Goal: Entertainment & Leisure: Consume media (video, audio)

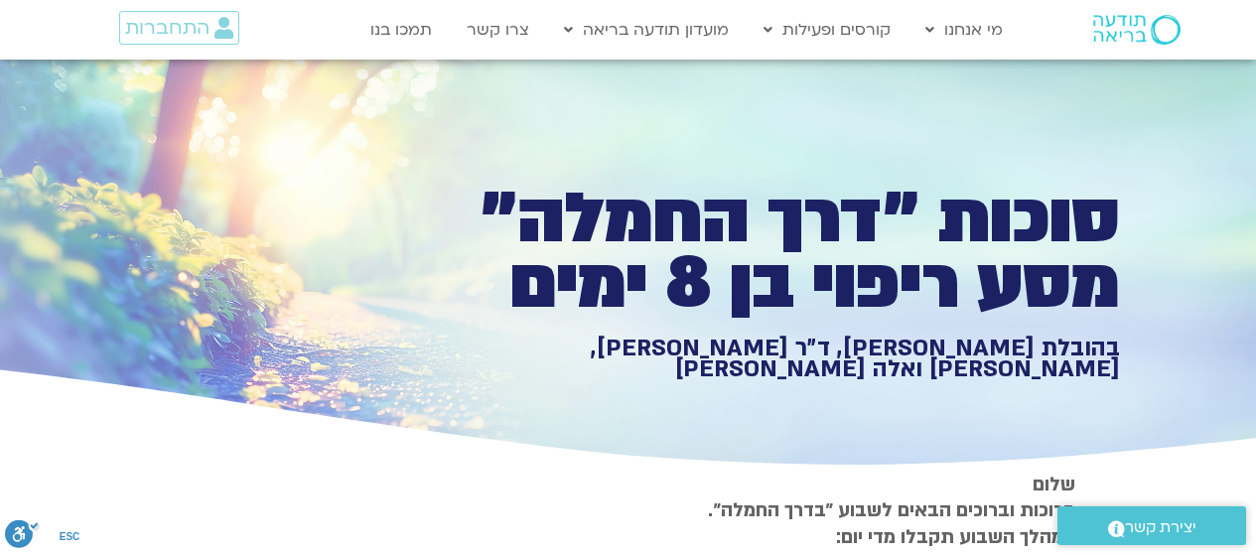
type input "1452.76"
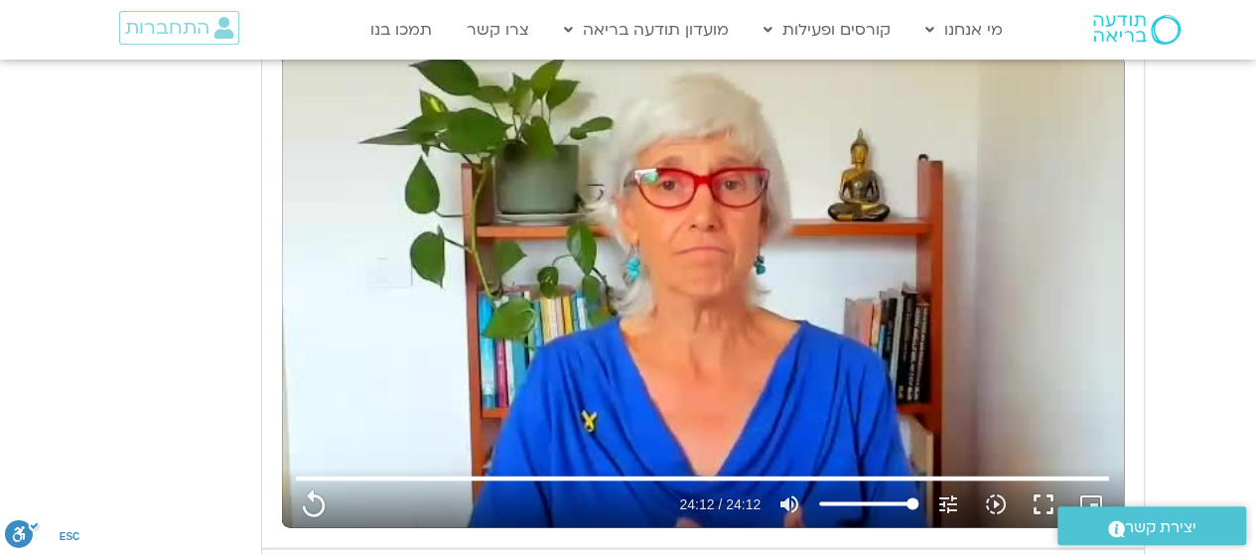
type input "919"
type input "1452.76"
type input "1081.16"
type input "3712.76"
type input "5907.52"
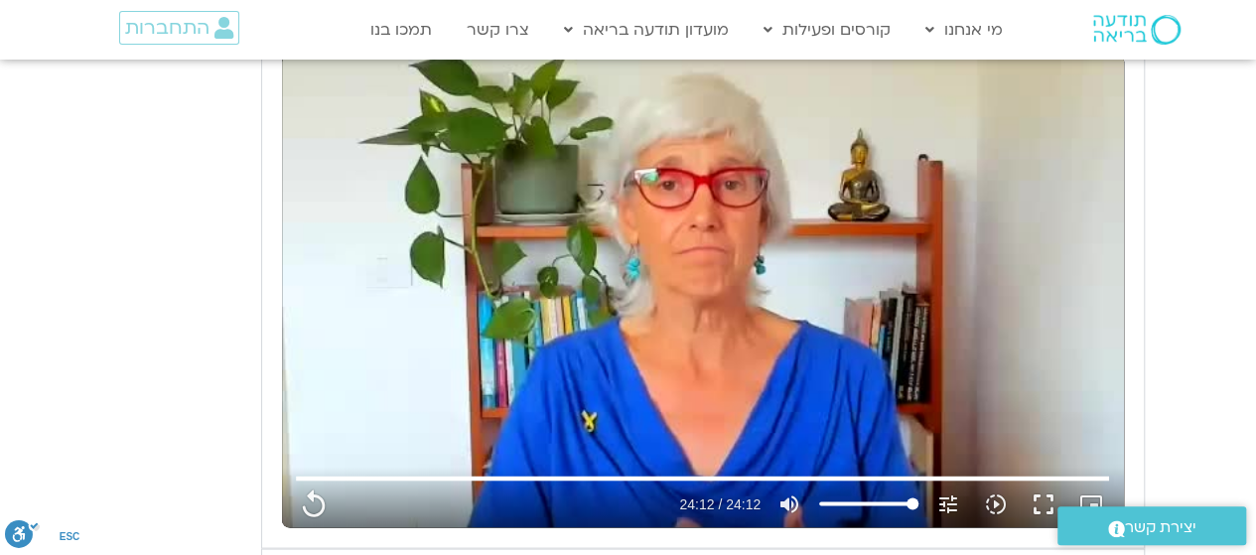
type input "919"
type input "1452.76"
type input "1081.16"
type input "3712.76"
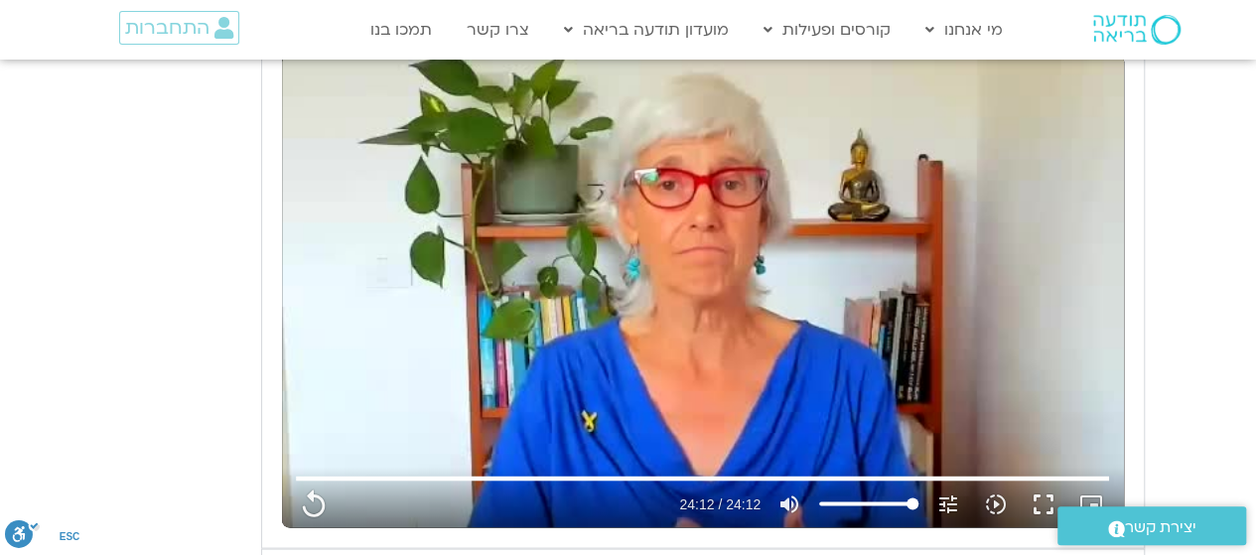
type input "5907.52"
type input "919"
type input "1452.76"
type input "1081.16"
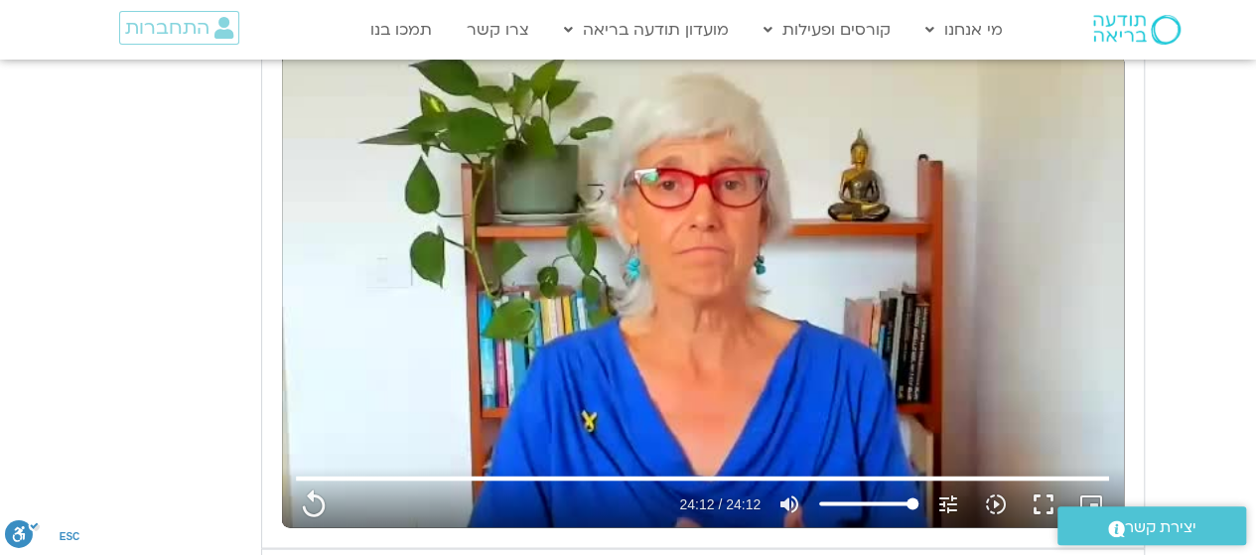
type input "3712.76"
type input "5907.52"
type input "1452.76"
type input "919"
type input "1452.76"
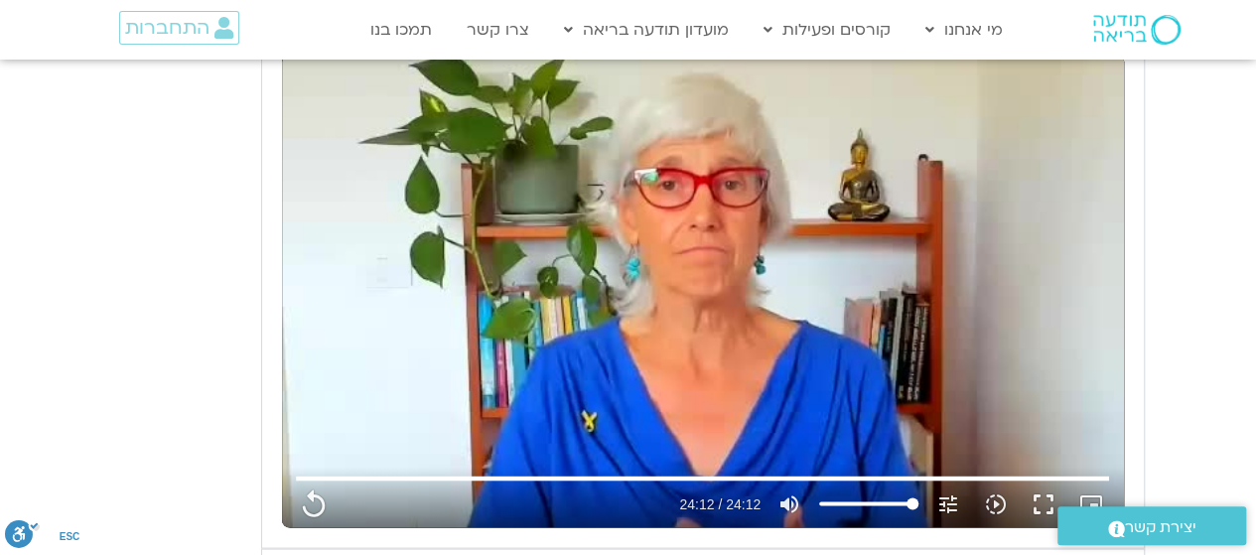
type input "1081.16"
type input "3712.76"
type input "5907.52"
type input "919"
type input "1452.76"
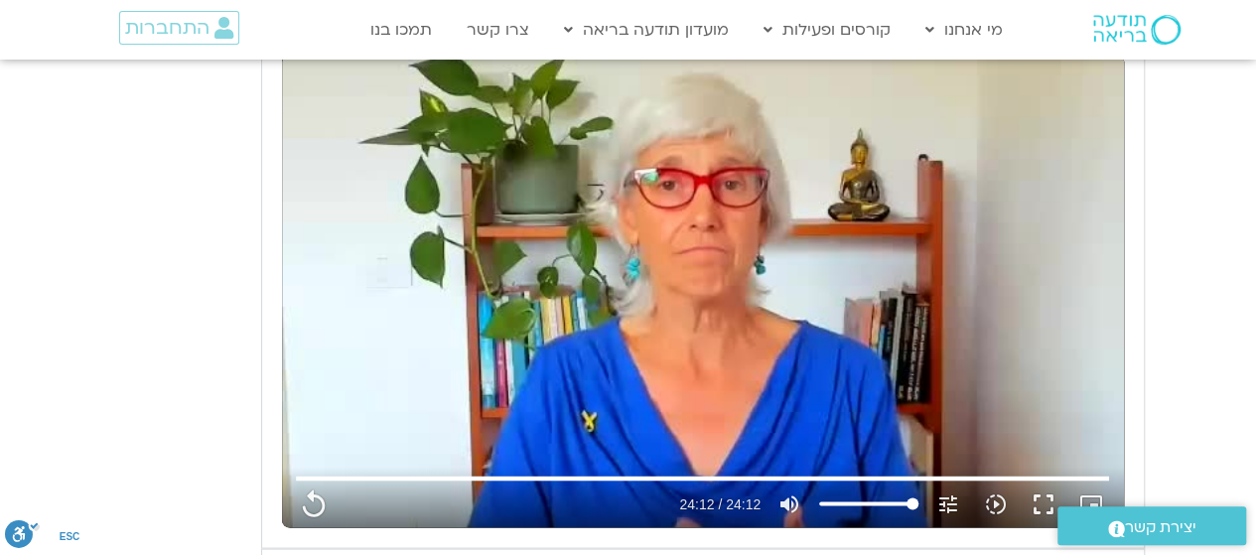
type input "1081.16"
type input "3712.76"
type input "5907.52"
type input "919"
type input "1452.76"
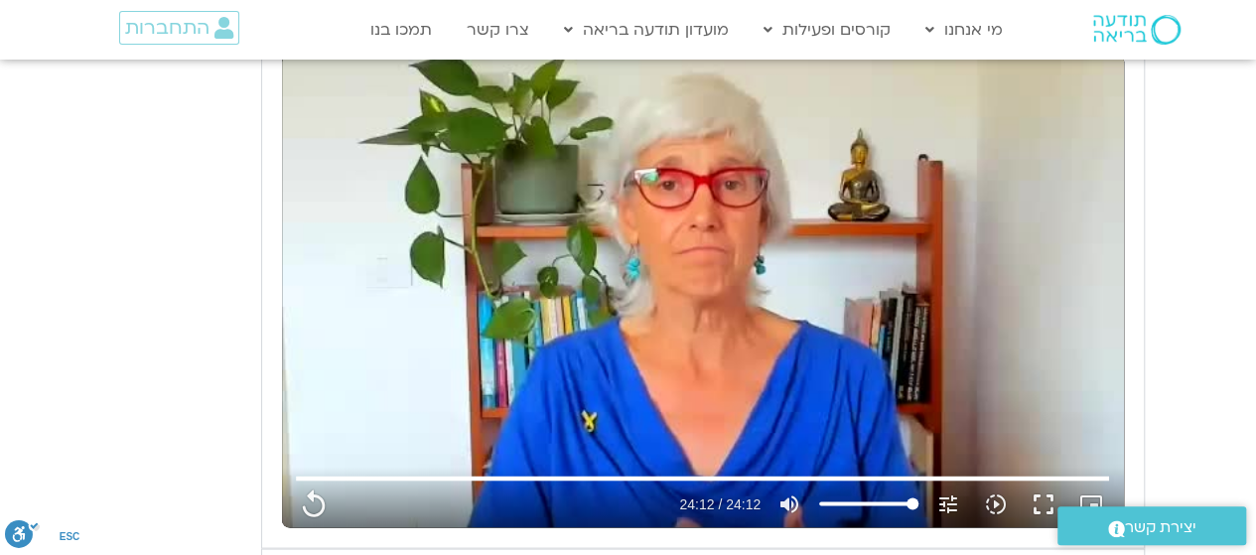
type input "1081.16"
type input "3712.76"
type input "5907.52"
type input "919"
type input "1452.76"
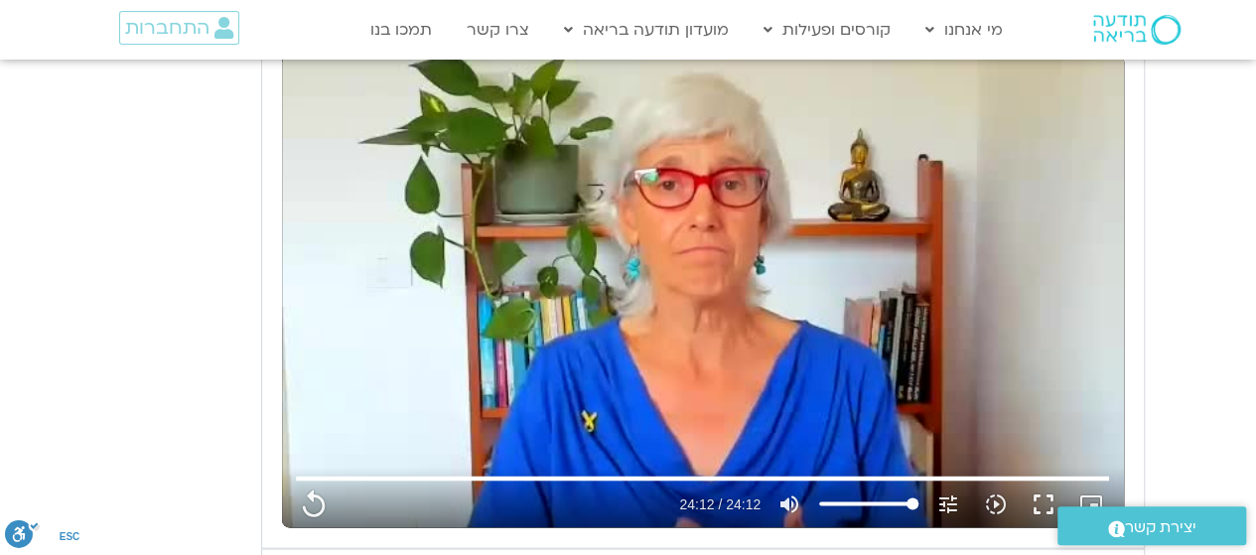
type input "1081.16"
type input "3712.76"
type input "5907.52"
type input "919"
type input "1452.76"
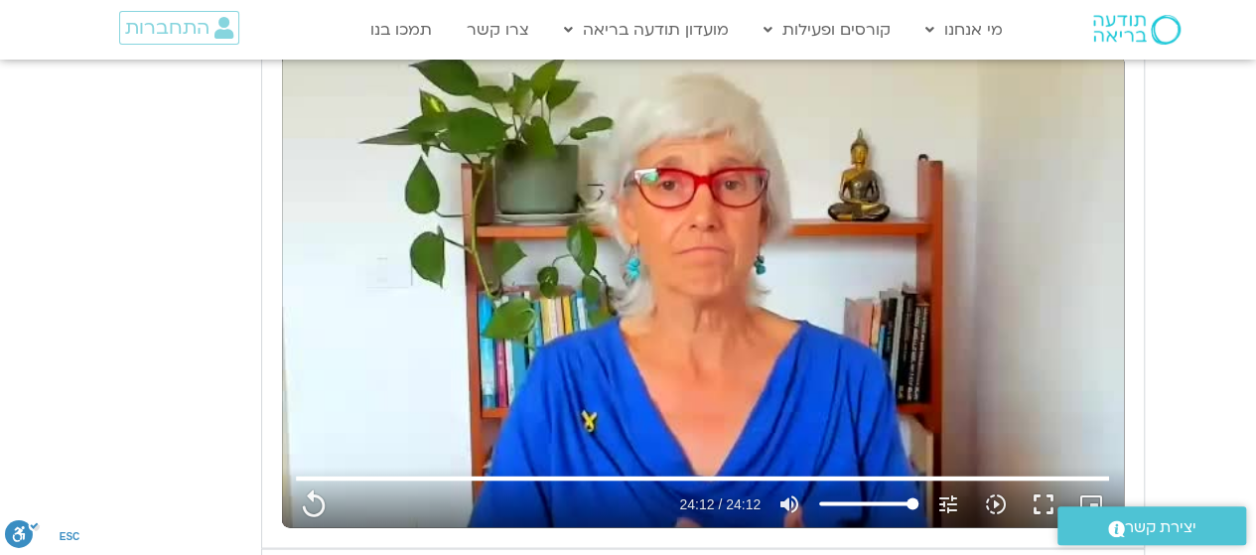
type input "1081.16"
type input "3712.76"
type input "5907.52"
type input "919"
type input "1452.76"
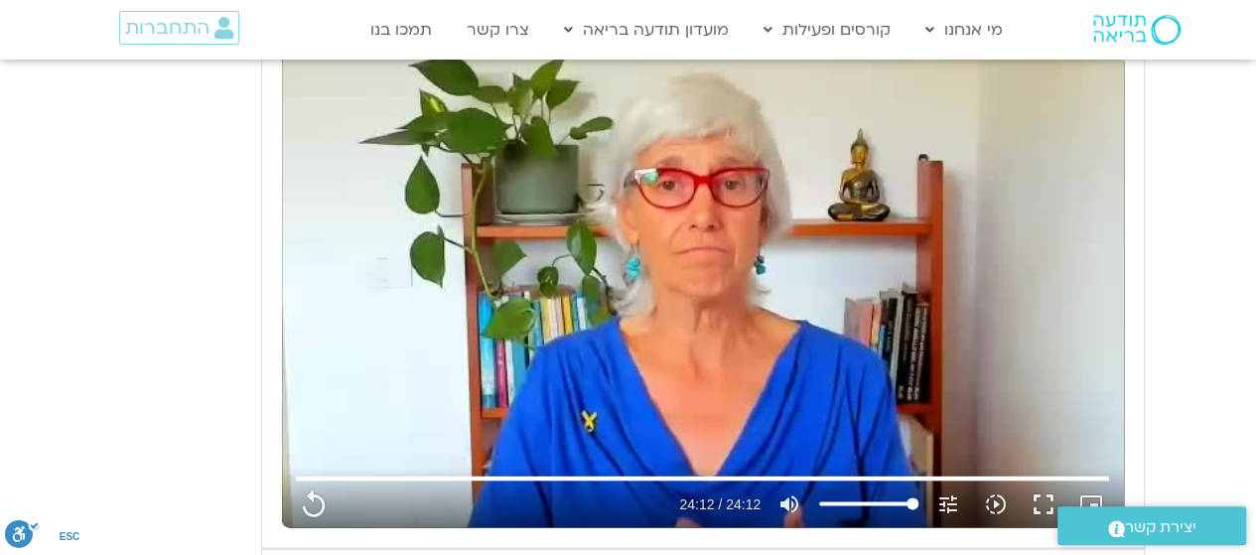
type input "1081.16"
type input "3712.76"
type input "5907.52"
type input "919"
type input "1452.76"
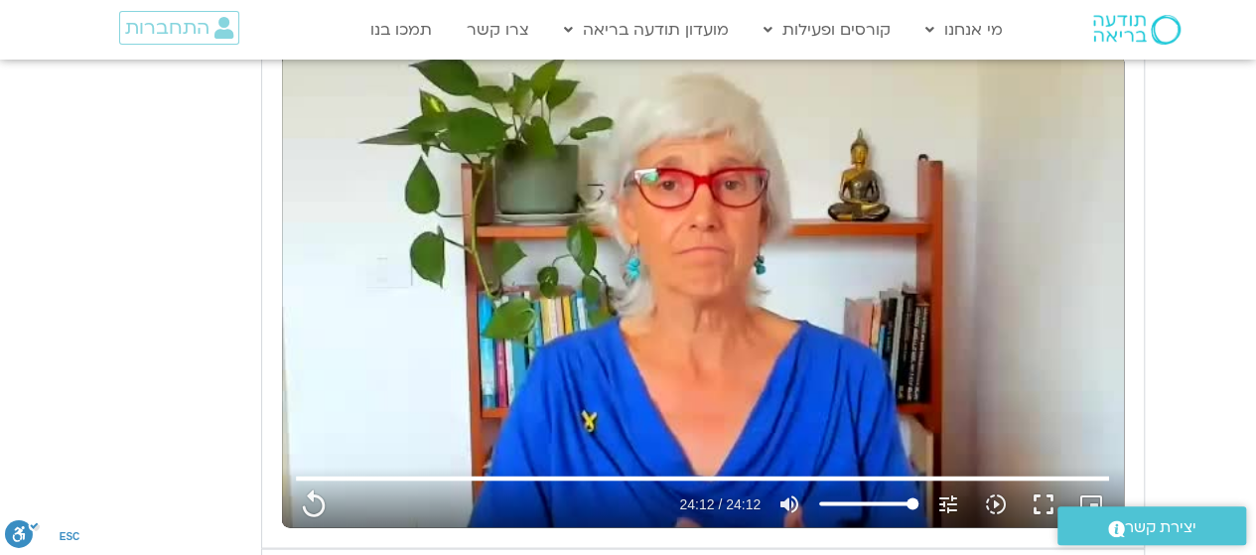
type input "1081.16"
type input "3712.76"
type input "5907.52"
type input "1452.76"
type input "1081.16"
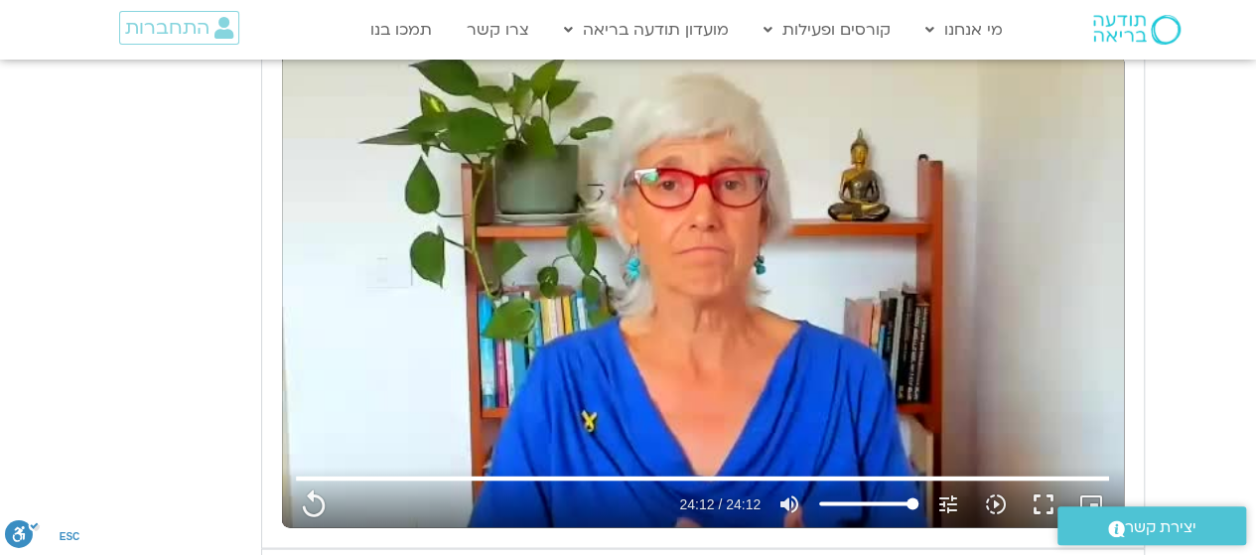
type input "3712.76"
type input "5907.52"
type input "919"
type input "1452.76"
type input "1081.16"
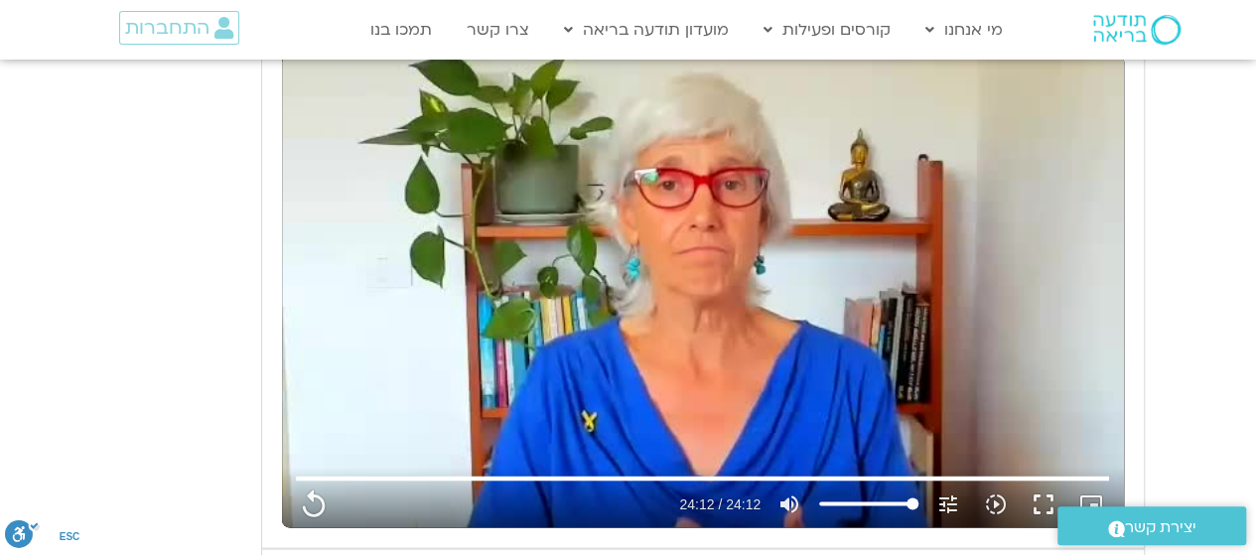
type input "3712.76"
type input "5907.52"
type input "919"
type input "1452.76"
type input "1081.16"
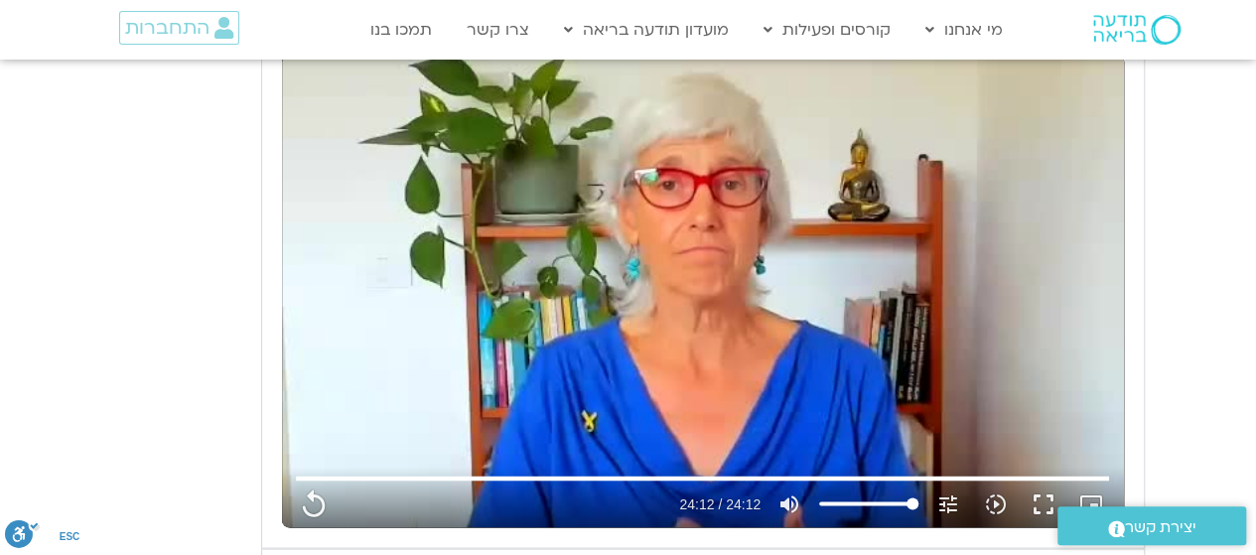
type input "3712.76"
type input "5907.52"
type input "919"
type input "1452.76"
type input "1081.16"
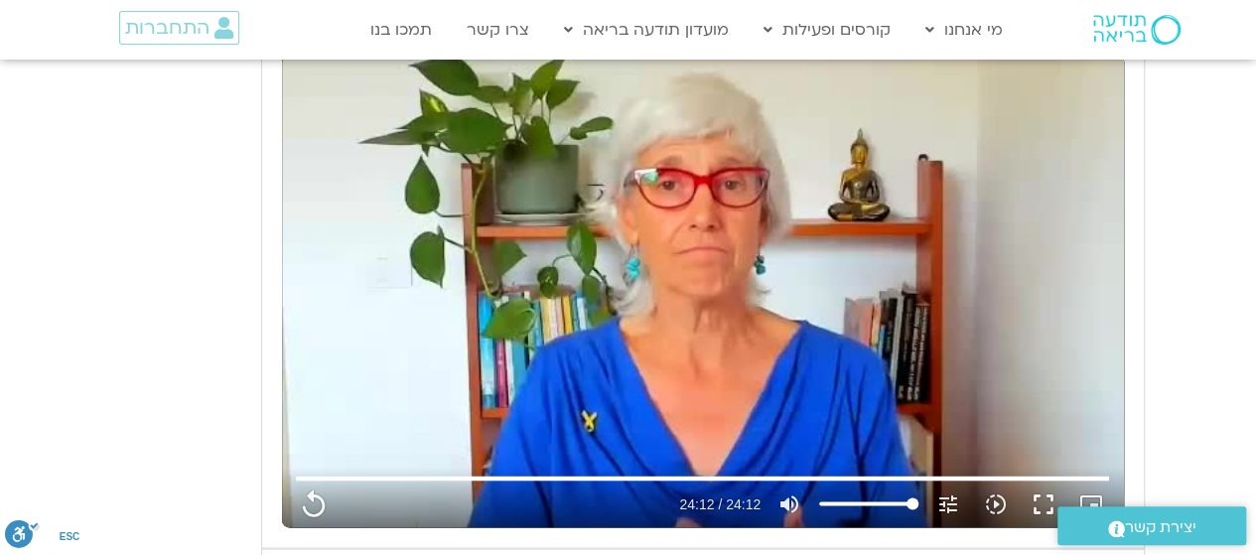
type input "3712.76"
type input "5907.52"
type input "919"
type input "1452.76"
type input "1081.16"
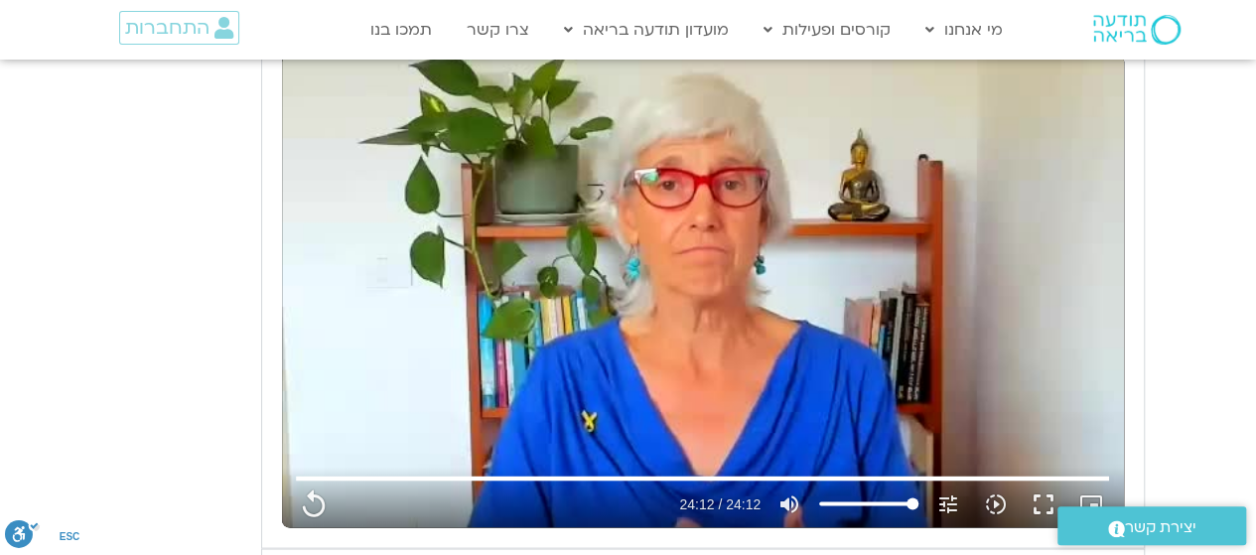
type input "3712.76"
type input "5907.52"
type input "919"
type input "1452.76"
type input "1081.16"
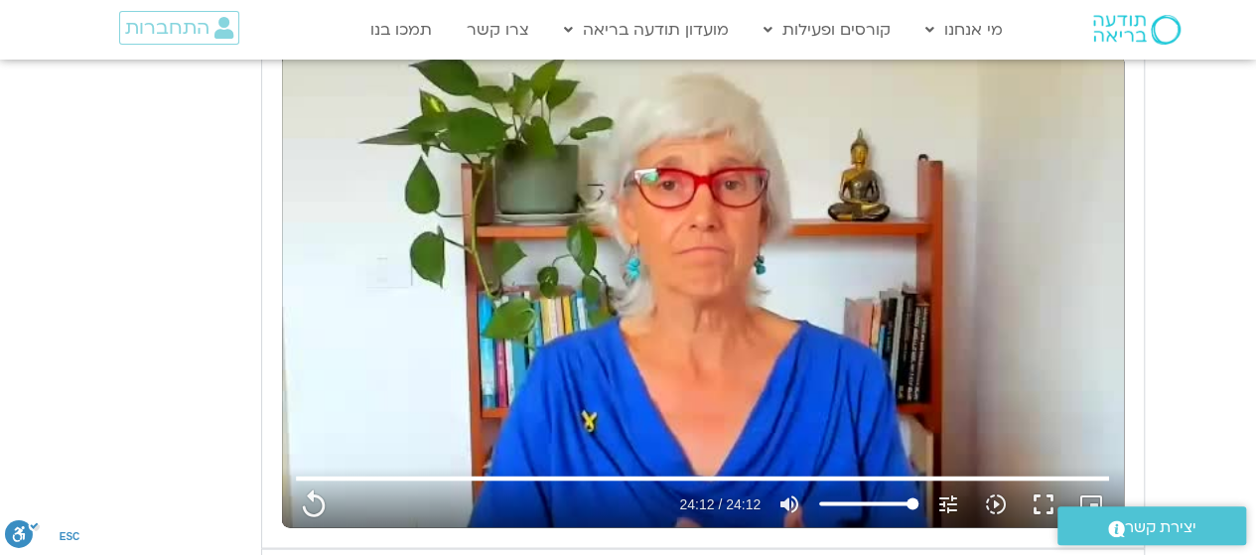
type input "3712.76"
type input "5907.52"
type input "919"
type input "1452.76"
type input "1081.16"
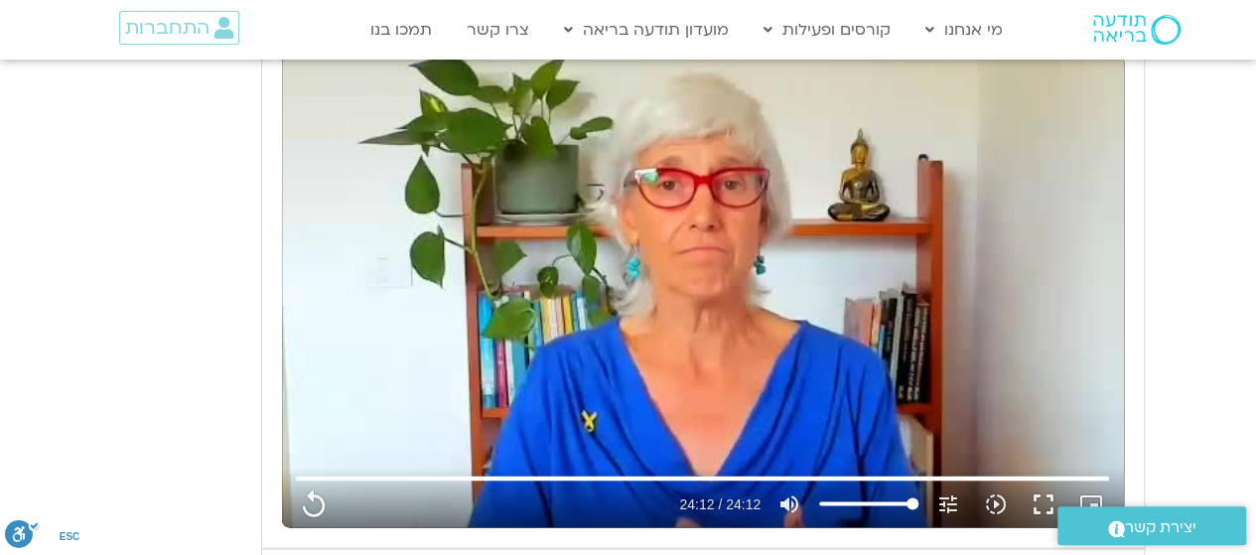
type input "3712.76"
type input "5907.52"
type input "919"
type input "1452.76"
type input "1081.16"
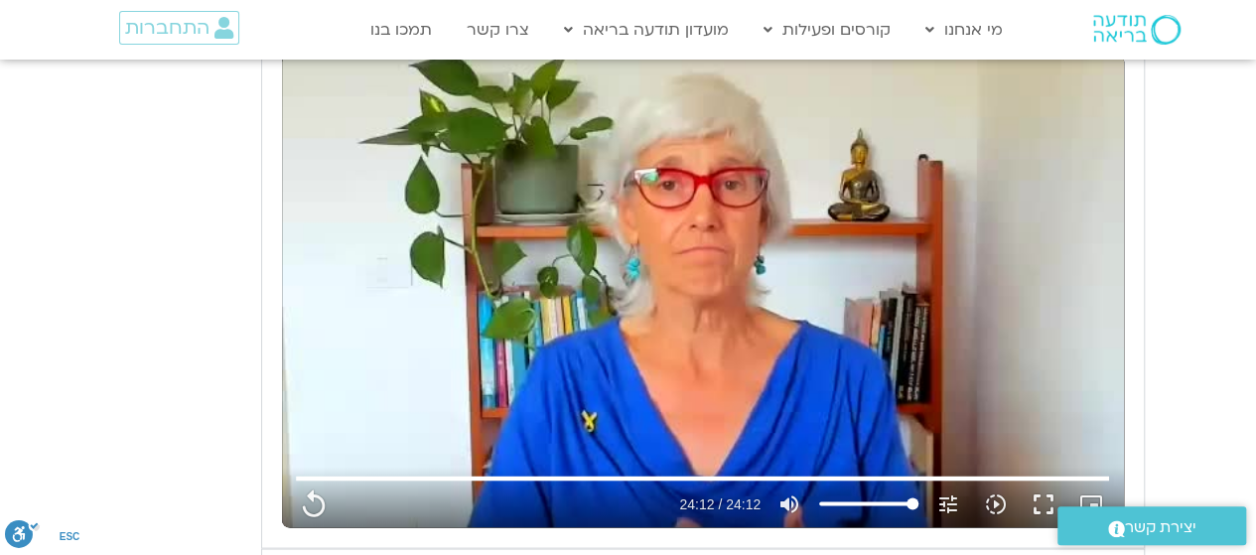
type input "3712.76"
type input "919"
type input "5907.52"
type input "1452.76"
type input "1081.16"
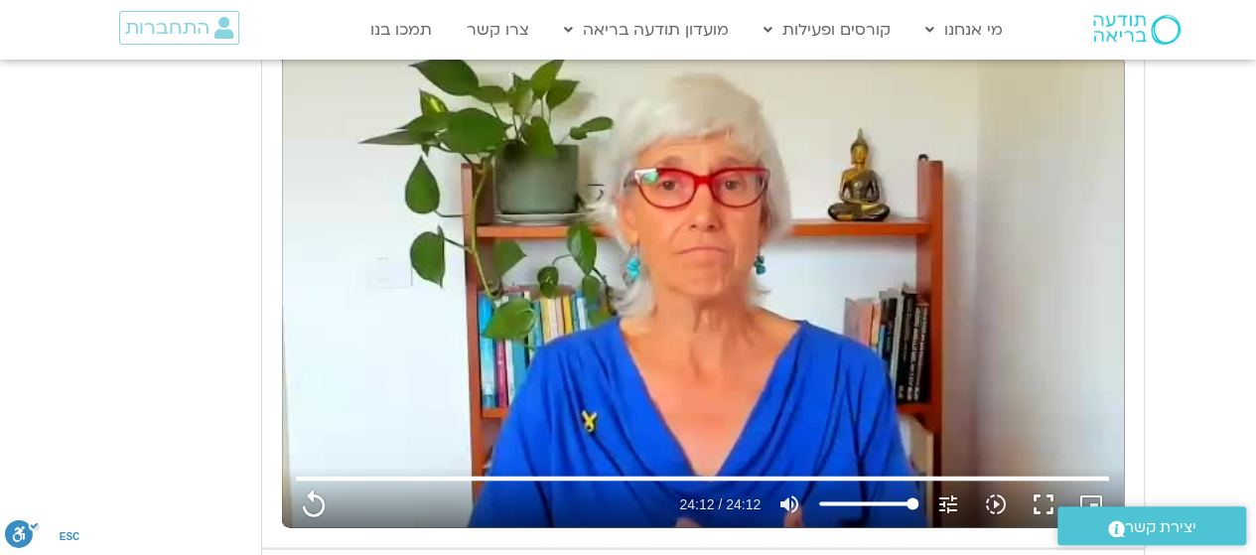
type input "3712.76"
type input "5907.52"
type input "919"
type input "1452.76"
type input "1081.16"
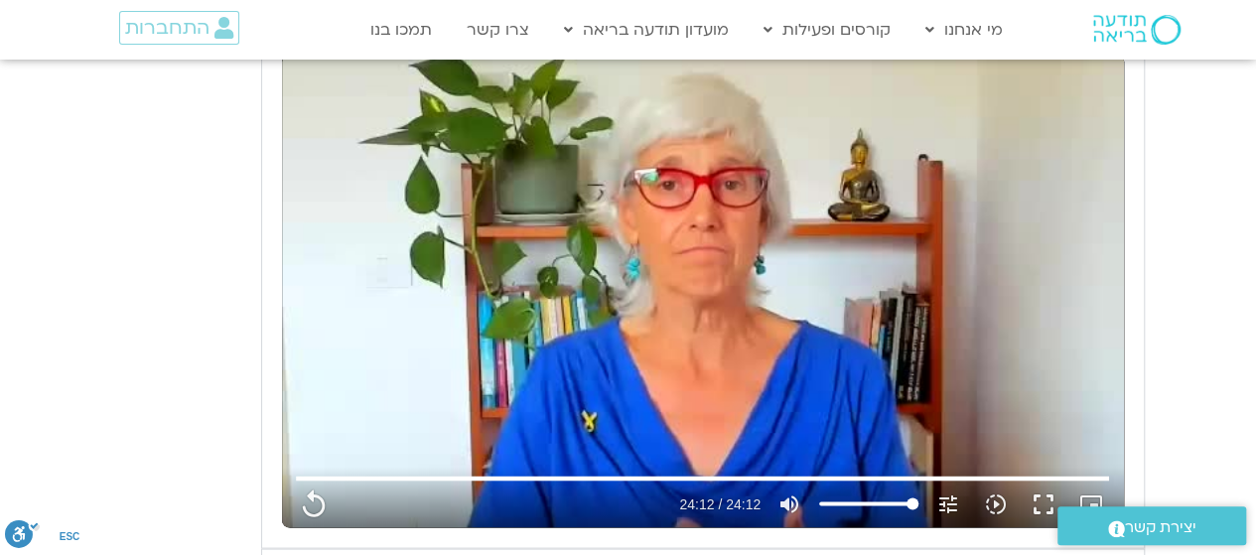
type input "3712.76"
type input "5907.52"
type input "919"
type input "1452.76"
type input "1081.16"
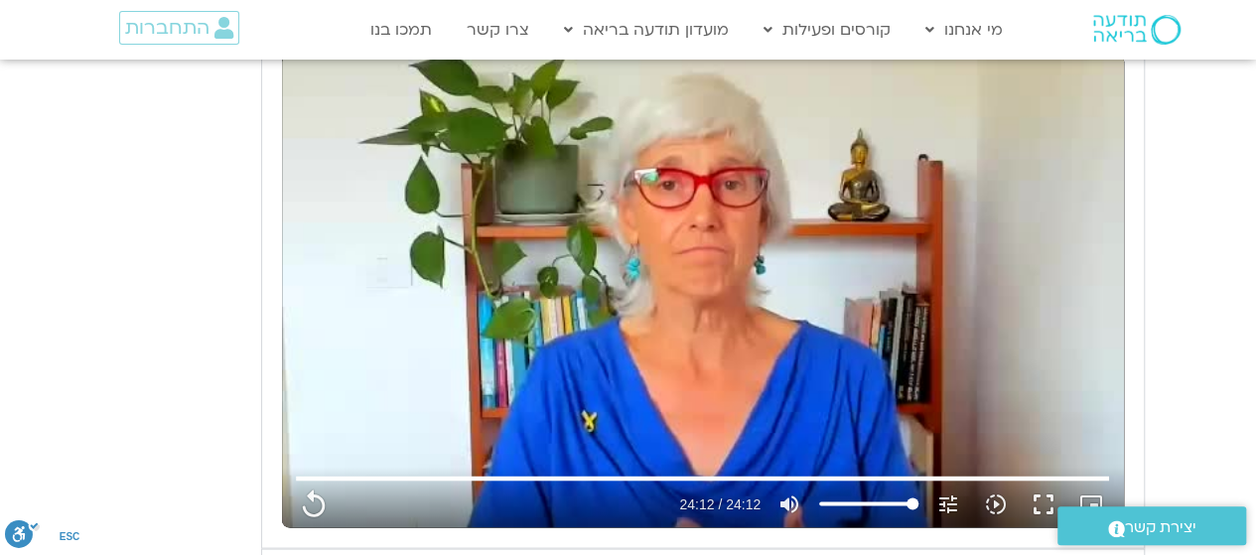
type input "3712.76"
type input "5907.52"
type input "919"
type input "1452.76"
type input "1081.16"
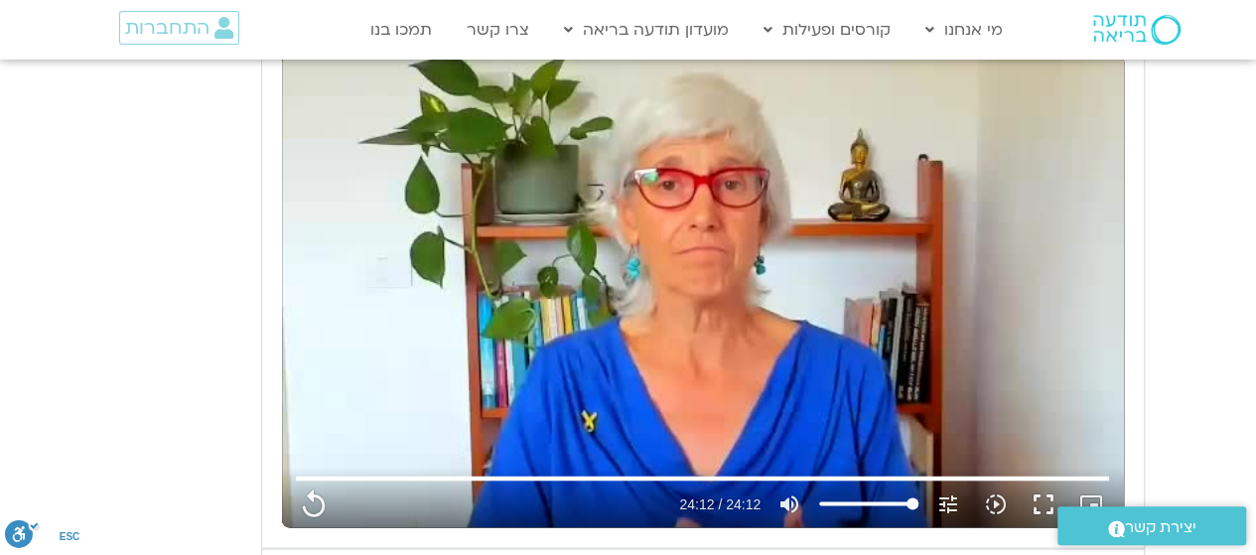
type input "3712.76"
type input "5907.52"
type input "919"
type input "1452.76"
type input "1081.16"
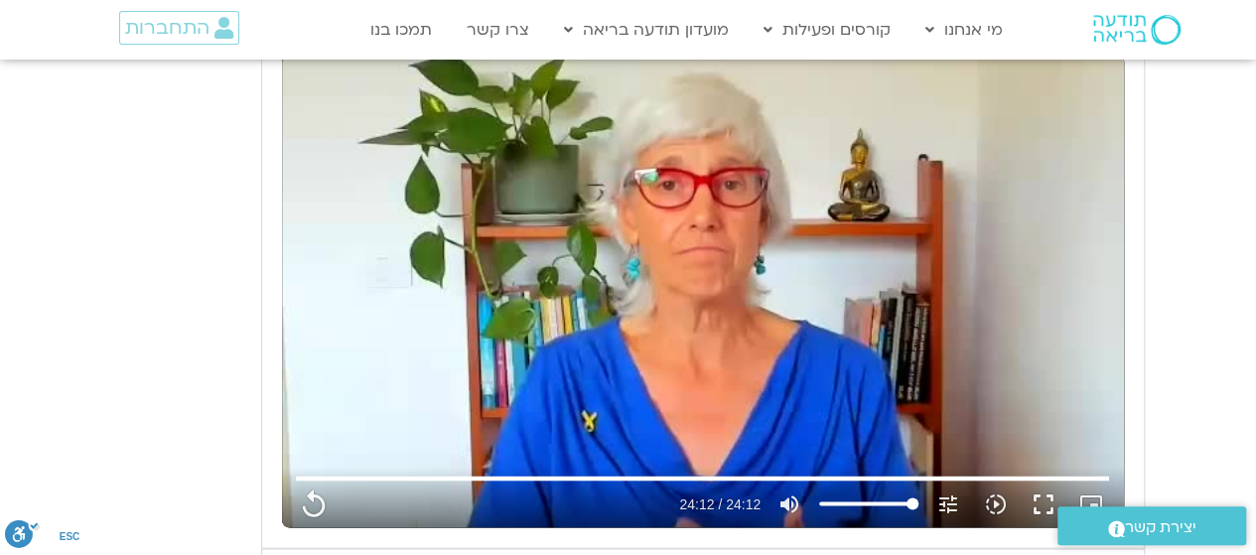
type input "3712.76"
type input "5907.52"
type input "919"
type input "1452.76"
type input "1081.16"
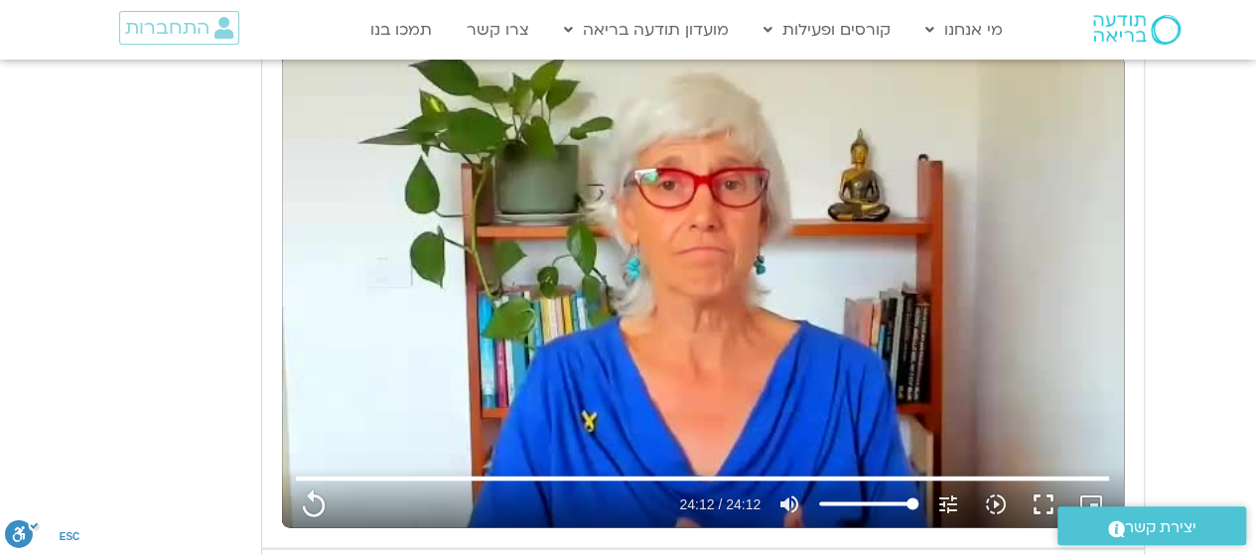
type input "3712.76"
type input "5907.52"
type input "919"
type input "1452.76"
type input "1081.16"
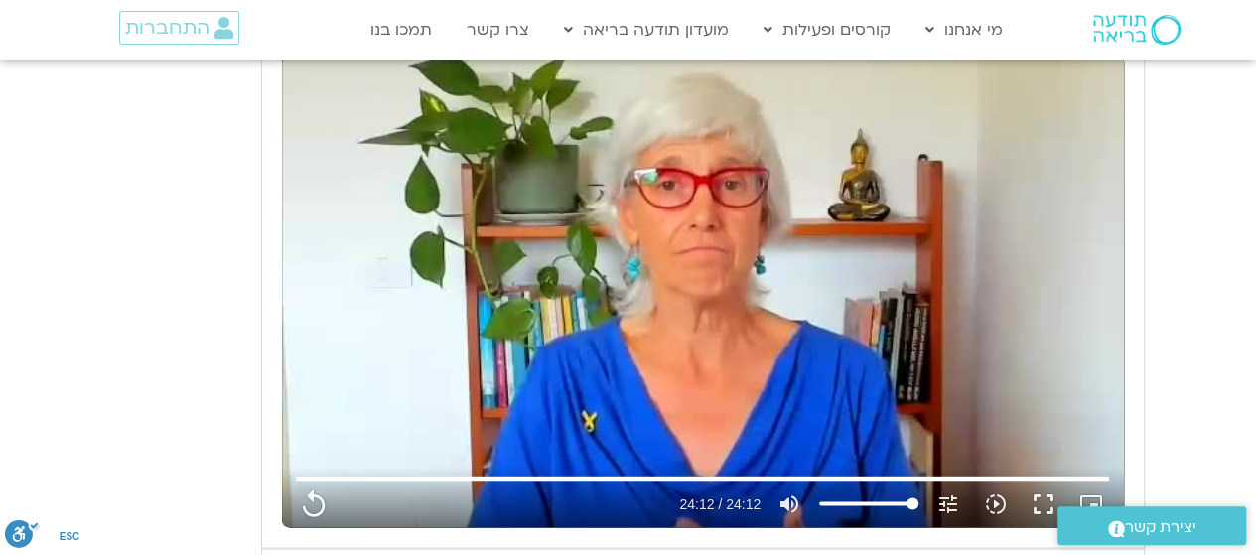
type input "3712.76"
type input "5907.52"
type input "919"
type input "1452.76"
type input "1081.16"
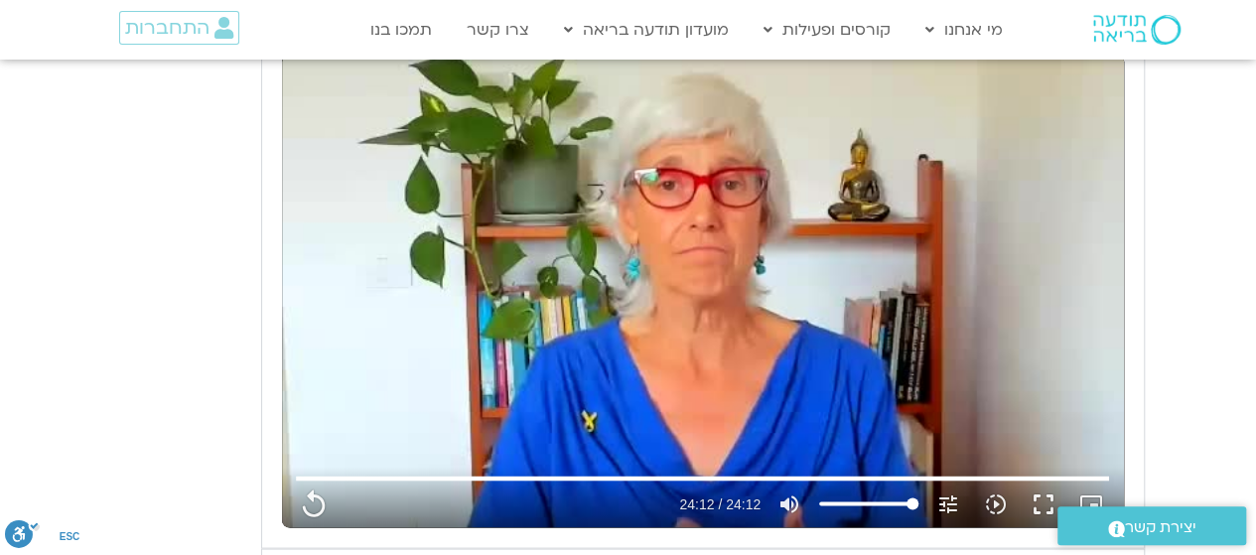
type input "3712.76"
type input "5907.52"
type input "919"
type input "1452.76"
type input "1081.16"
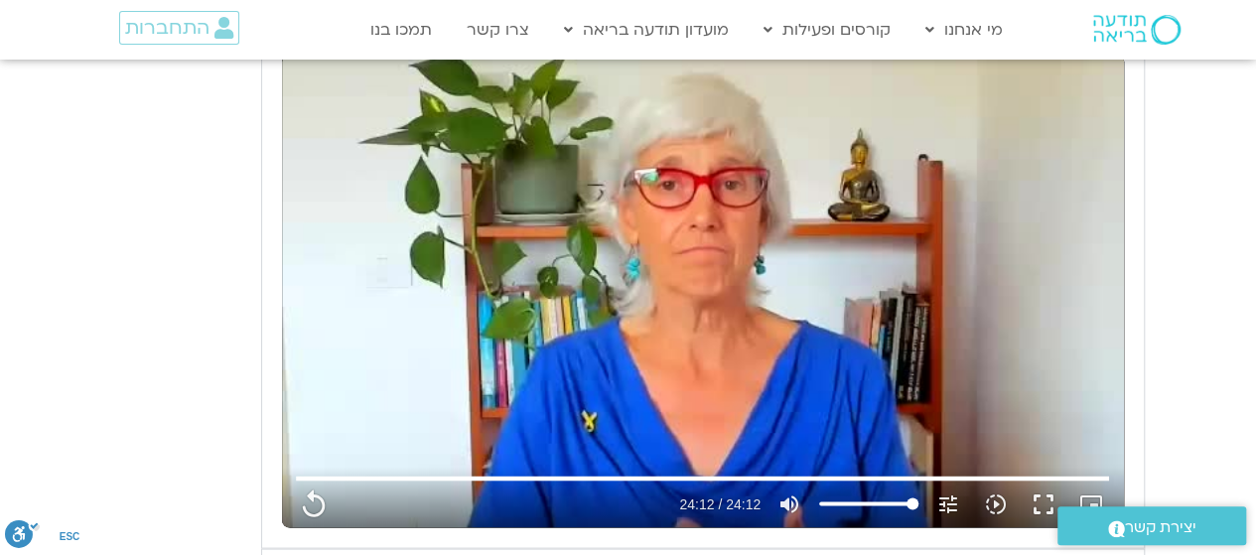
type input "3712.76"
type input "5907.52"
type input "919"
type input "1452.76"
type input "1081.16"
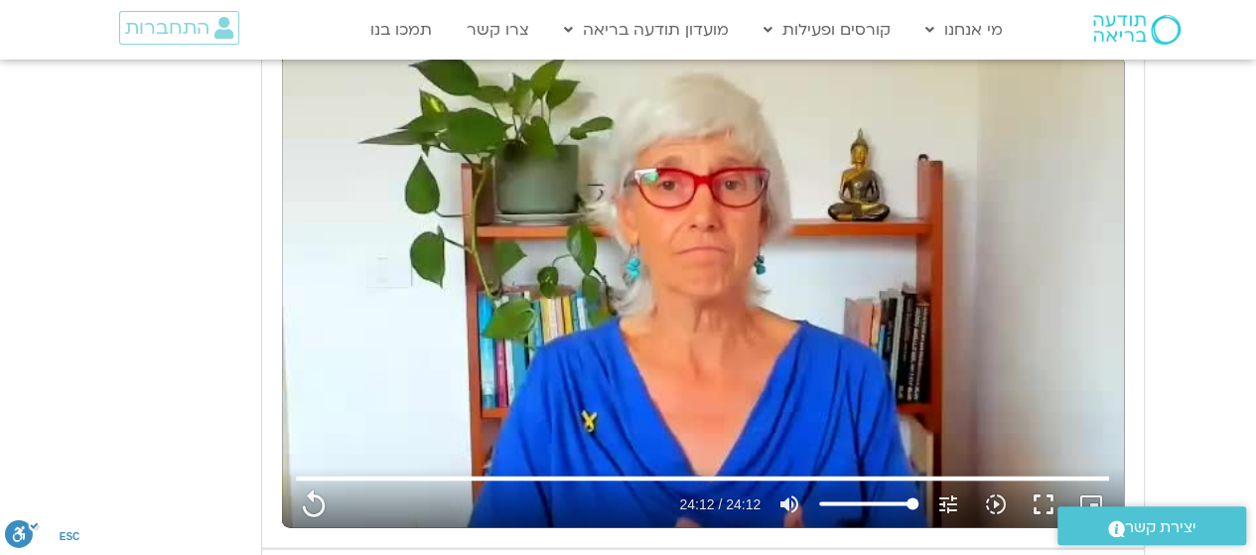
type input "3712.76"
type input "5907.52"
type input "919"
type input "1452.76"
type input "1081.16"
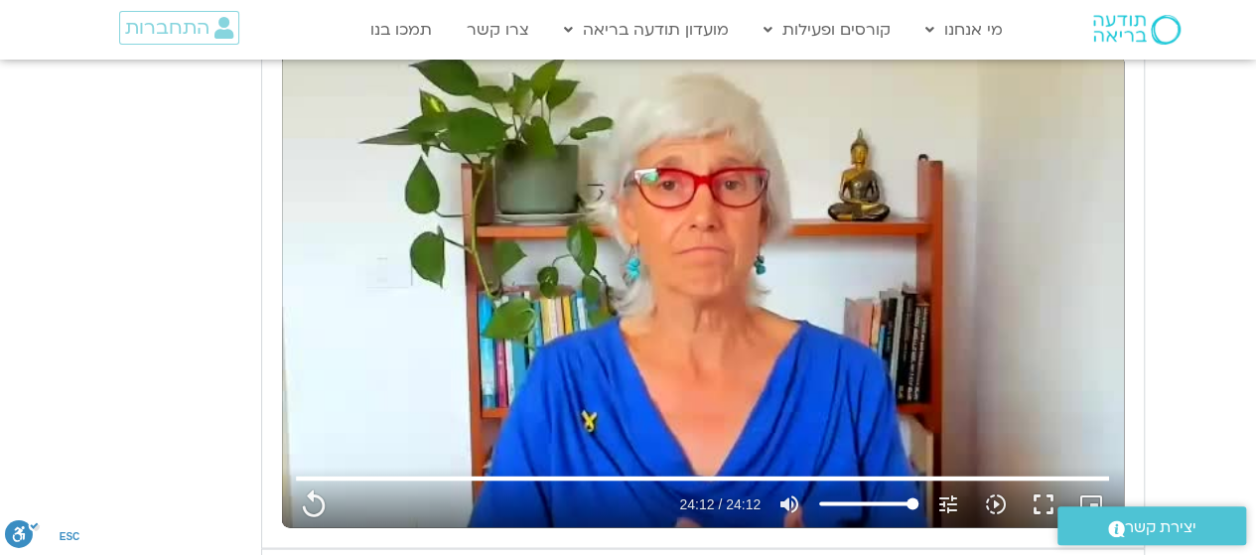
type input "3712.76"
type input "5907.52"
type input "919"
type input "1452.76"
type input "1081.16"
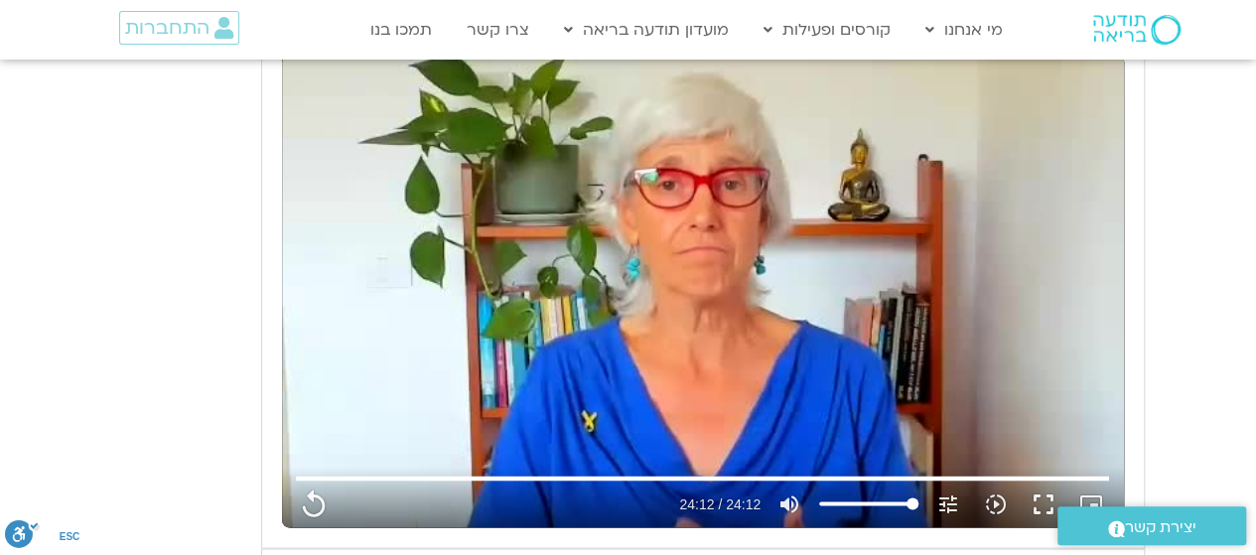
type input "3712.76"
type input "5907.52"
type input "919"
type input "1452.76"
type input "1081.16"
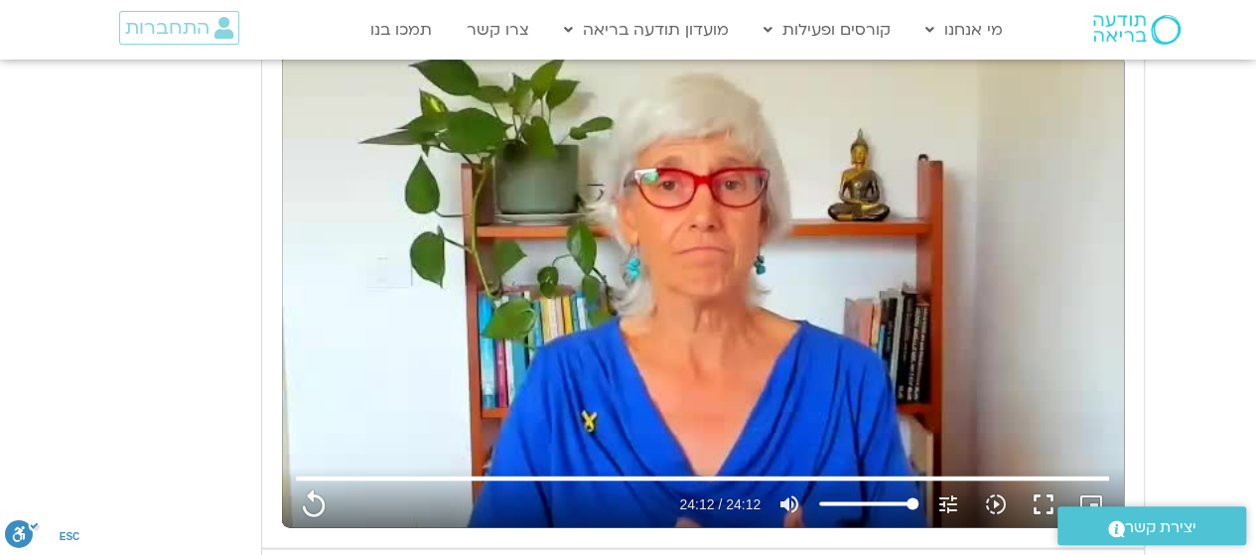
type input "3712.76"
type input "5907.52"
type input "919"
type input "1452.76"
type input "1081.16"
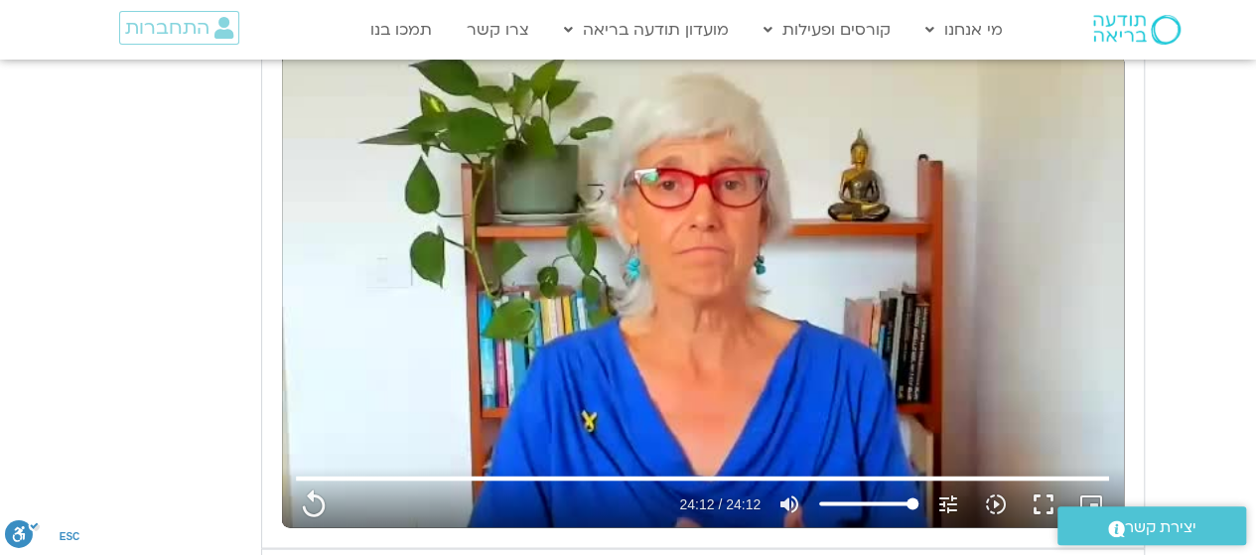
type input "3712.76"
type input "5907.52"
type input "919"
type input "1452.76"
type input "1081.16"
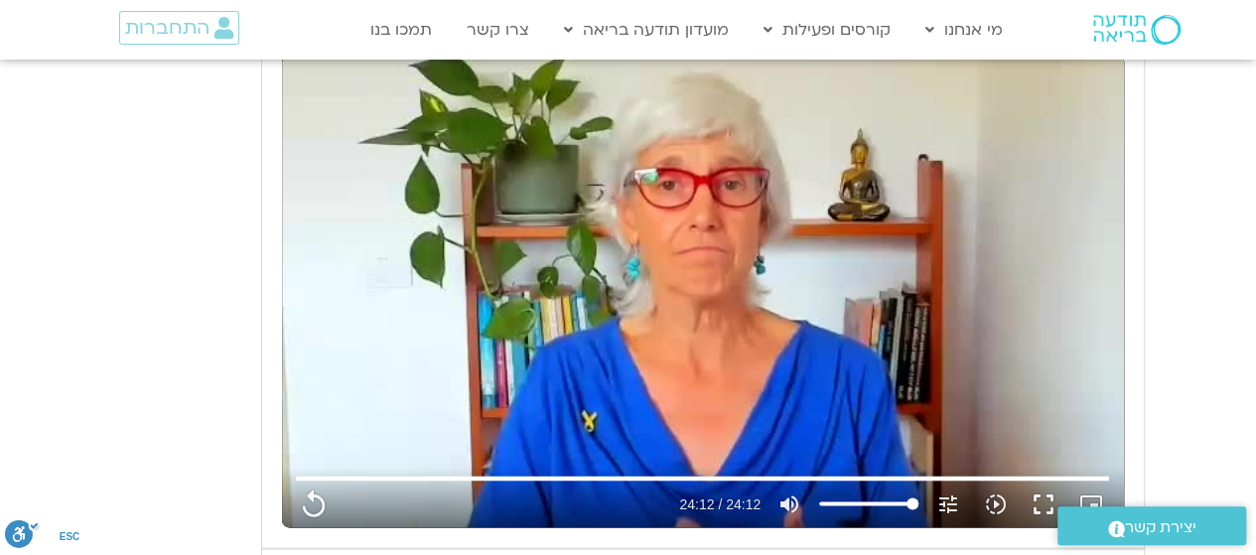
type input "3712.76"
type input "5907.52"
type input "919"
type input "1452.76"
type input "1081.16"
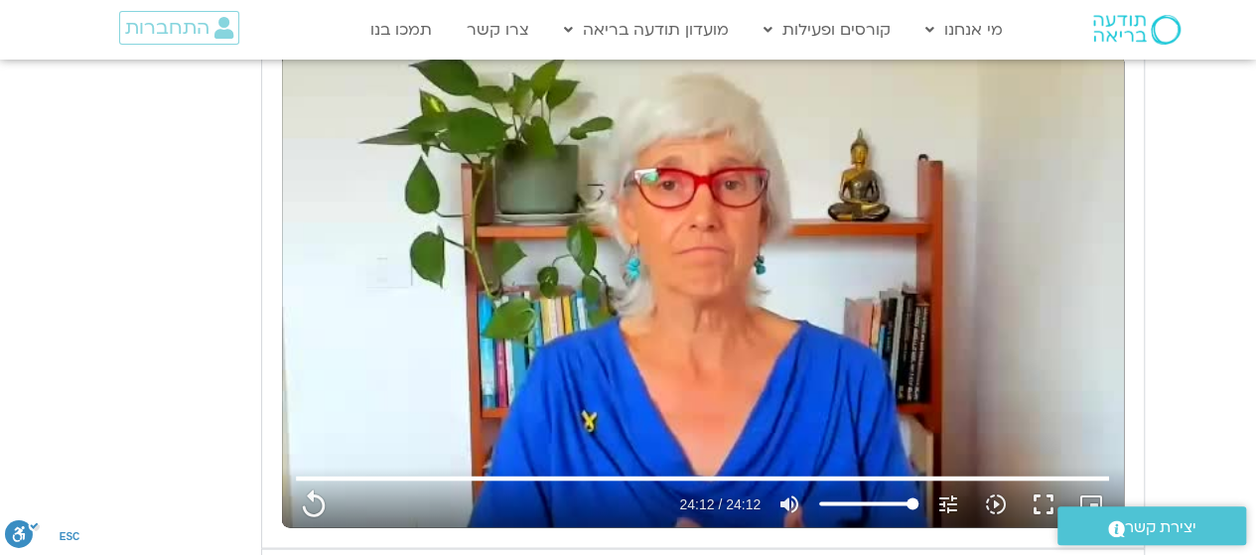
type input "3712.76"
type input "5907.52"
type input "919"
type input "1452.76"
type input "1081.16"
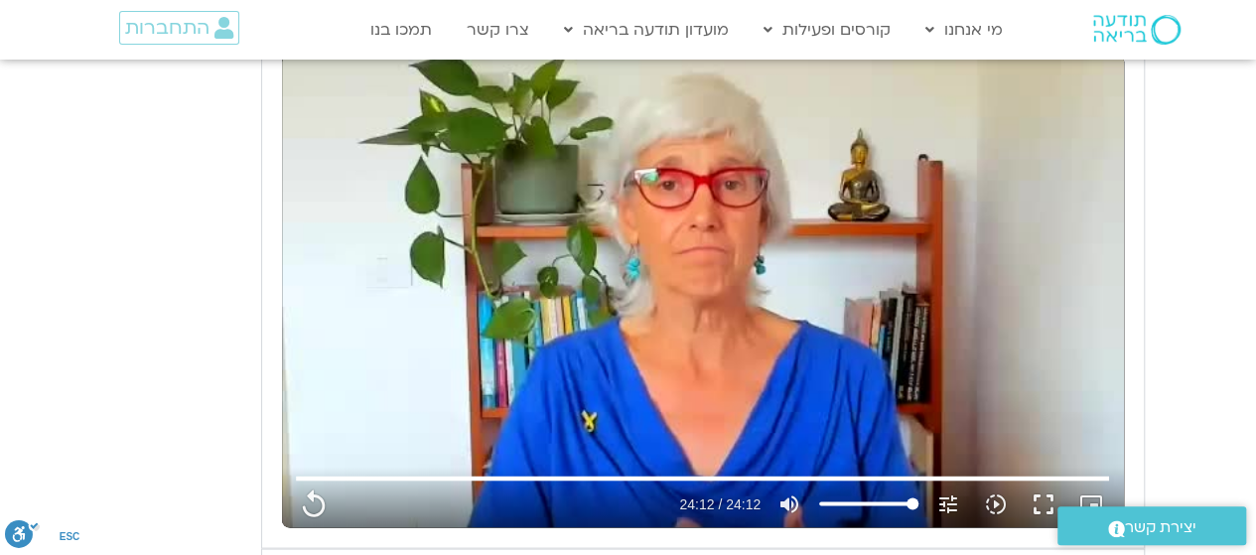
type input "3712.76"
type input "5907.52"
type input "919"
type input "1452.76"
type input "1081.16"
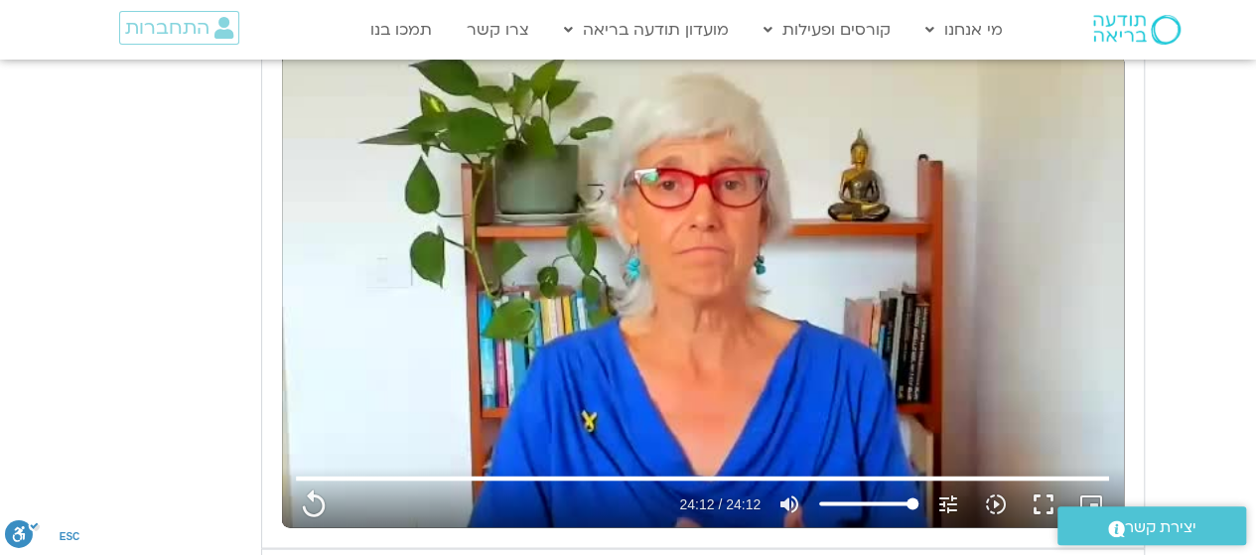
type input "3712.76"
type input "5907.52"
type input "919"
type input "1452.76"
type input "1081.16"
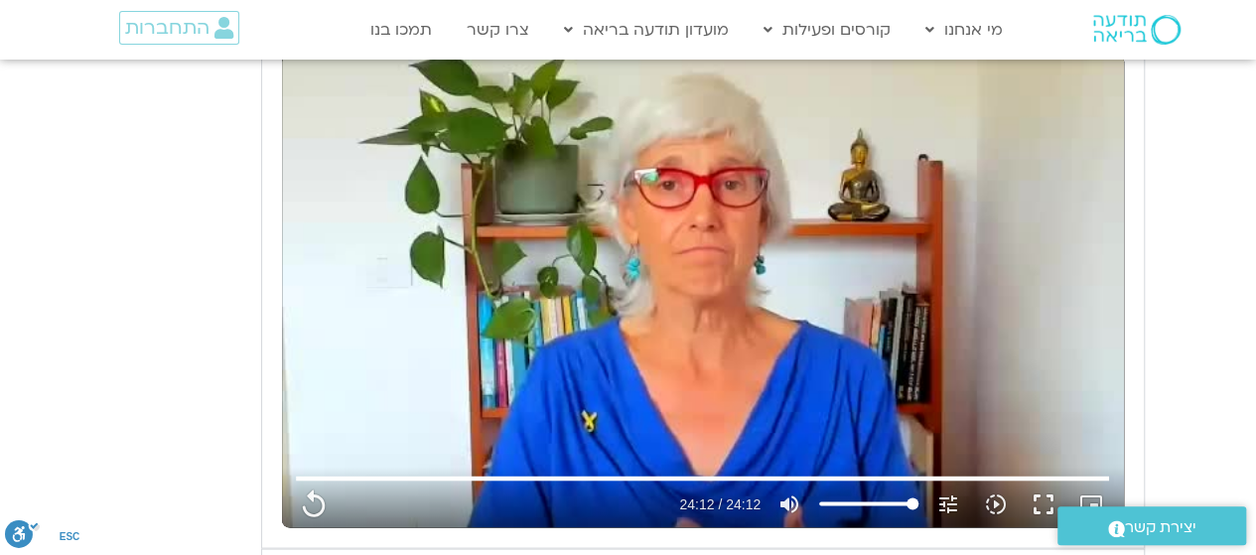
type input "3712.76"
type input "5907.52"
type input "919"
type input "1452.76"
type input "1081.16"
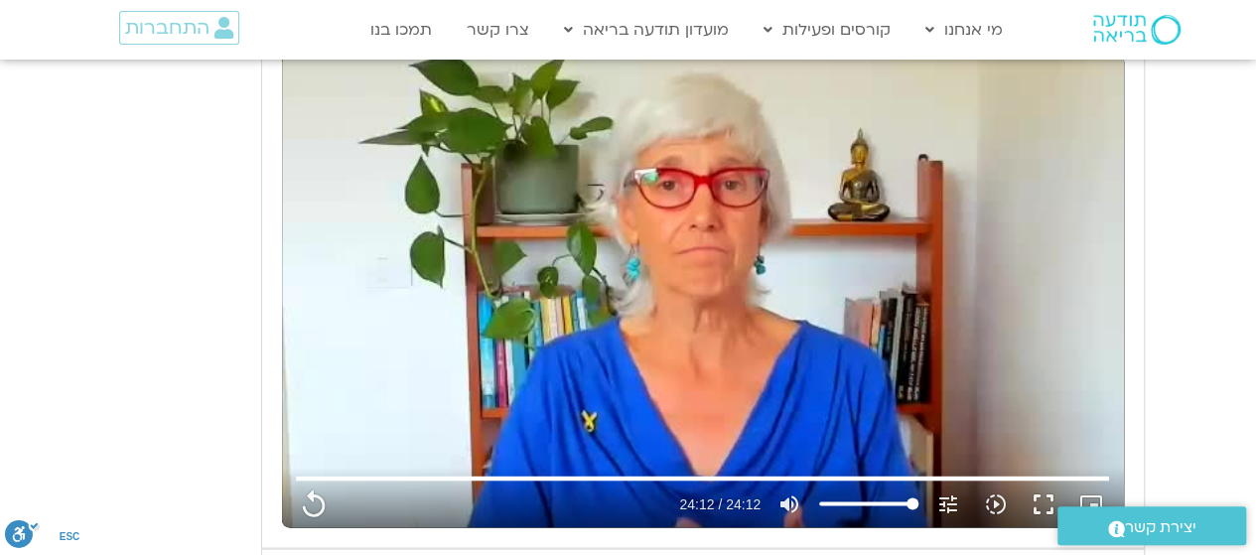
type input "3712.76"
type input "5907.52"
type input "919"
type input "1452.76"
type input "1081.16"
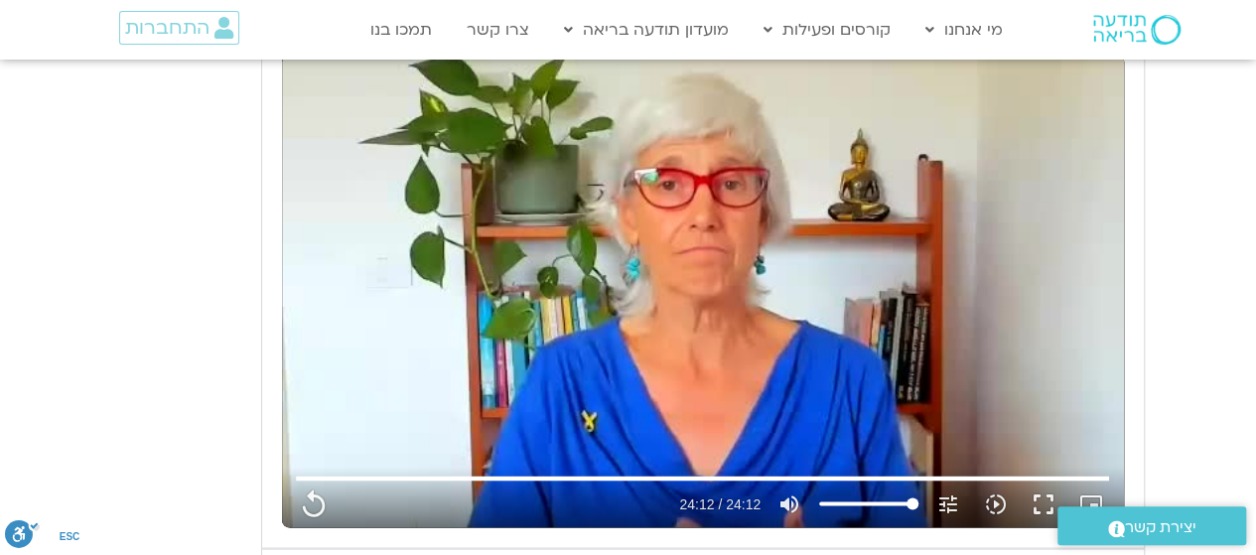
type input "3712.76"
type input "5907.52"
type input "919"
type input "1452.76"
type input "1081.16"
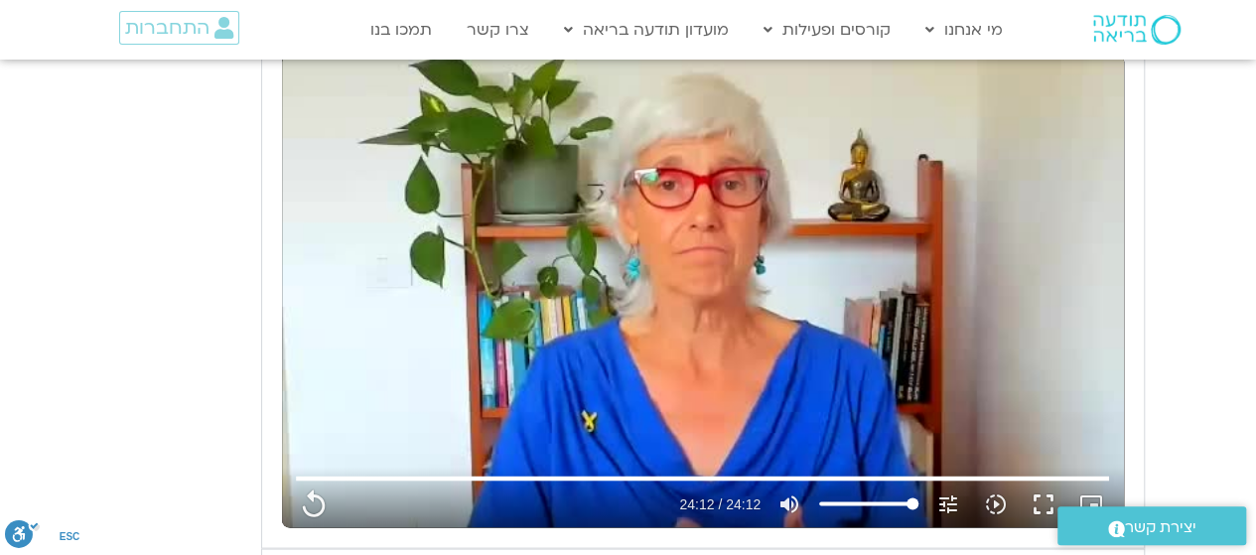
type input "3712.76"
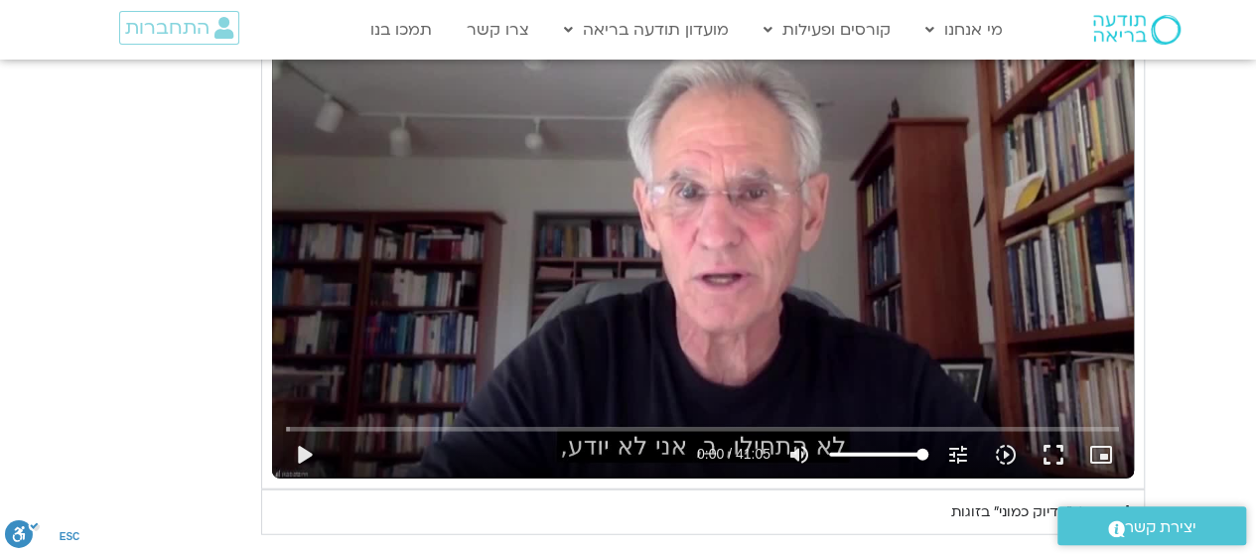
scroll to position [2303, 0]
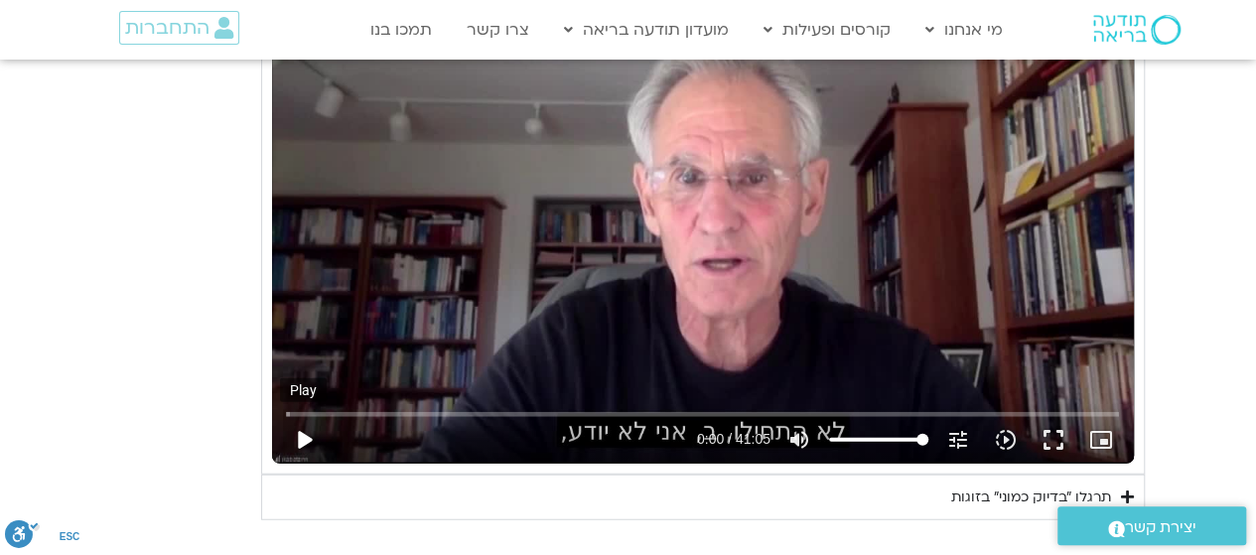
click at [306, 448] on button "play_arrow" at bounding box center [304, 440] width 48 height 48
